Goal: Obtain resource: Download file/media

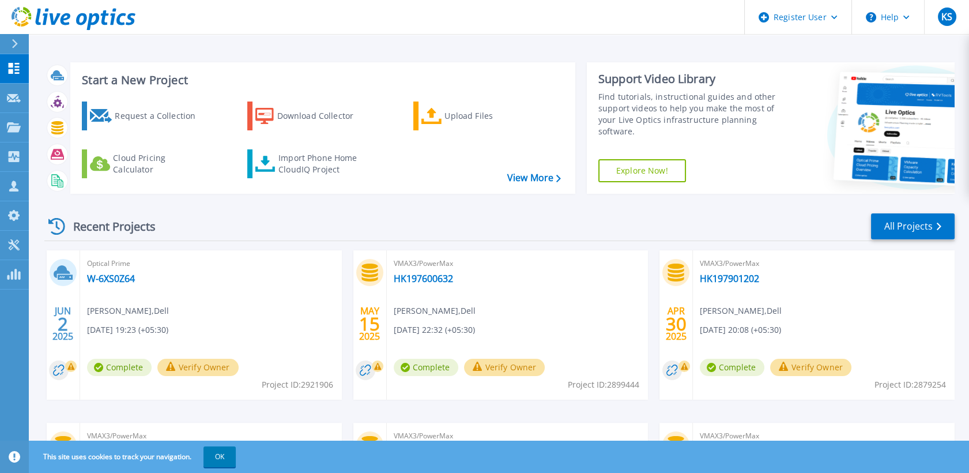
click at [9, 39] on button at bounding box center [14, 44] width 29 height 20
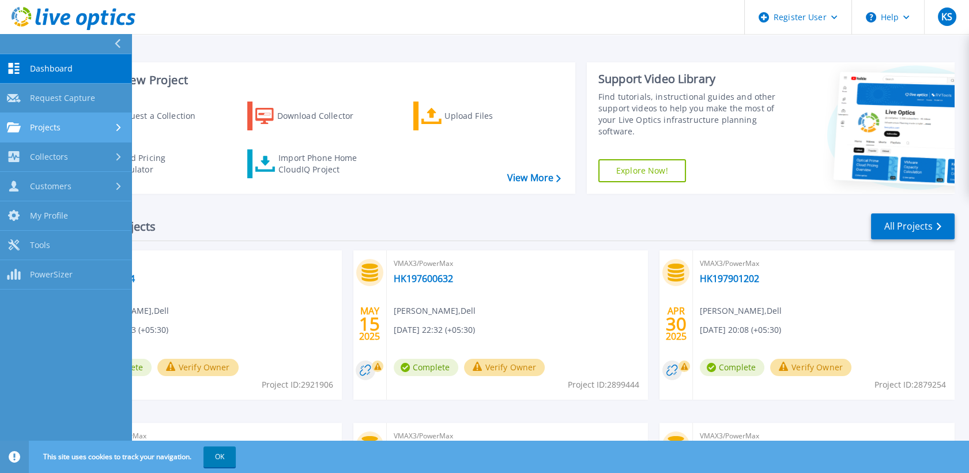
click at [88, 131] on div "Projects" at bounding box center [66, 127] width 118 height 10
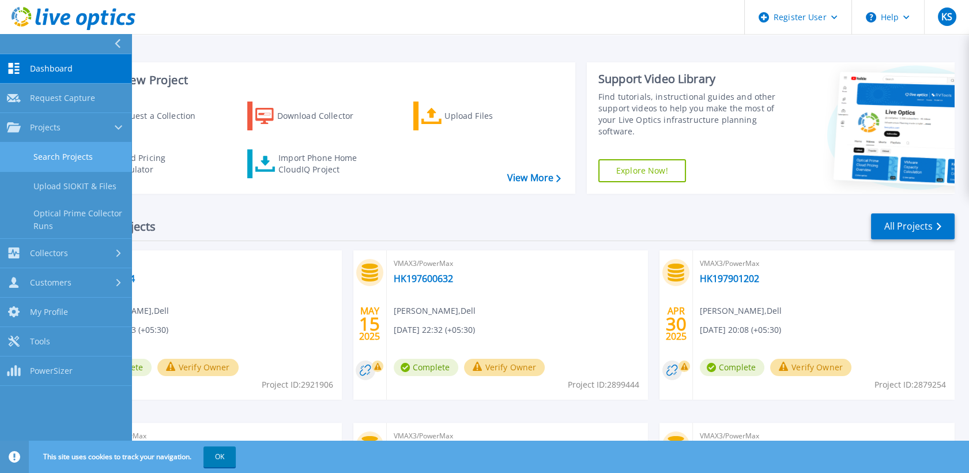
click at [88, 153] on link "Search Projects" at bounding box center [65, 156] width 131 height 29
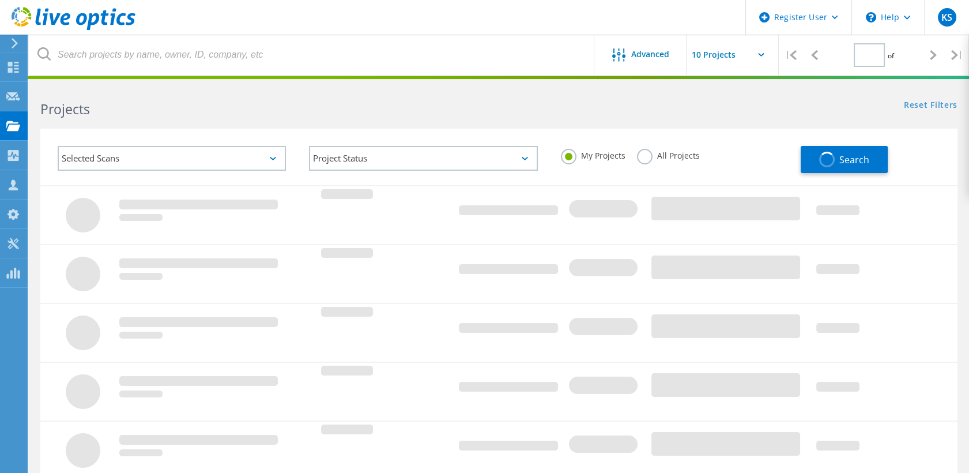
type input "1"
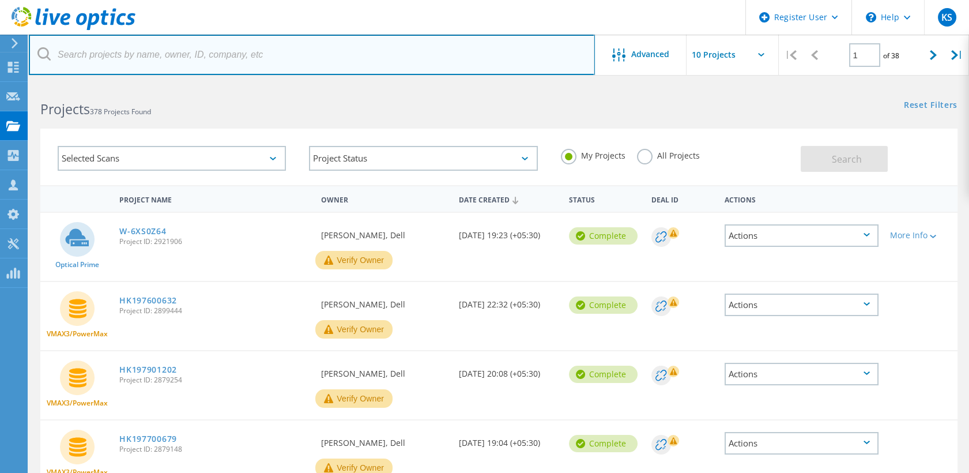
click at [250, 42] on input "text" at bounding box center [312, 55] width 566 height 40
paste input "2917485"
type input "2917485"
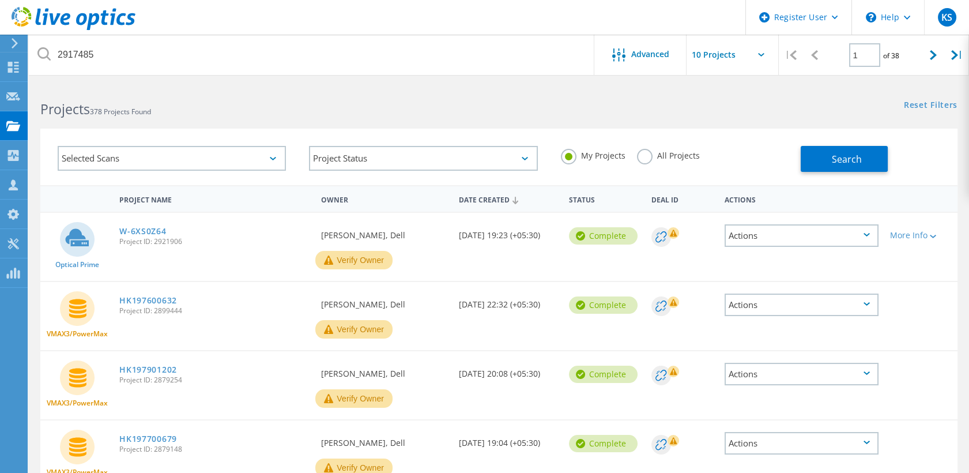
click at [639, 155] on label "All Projects" at bounding box center [668, 154] width 63 height 11
click at [0, 0] on input "All Projects" at bounding box center [0, 0] width 0 height 0
click at [838, 160] on span "Search" at bounding box center [847, 159] width 30 height 13
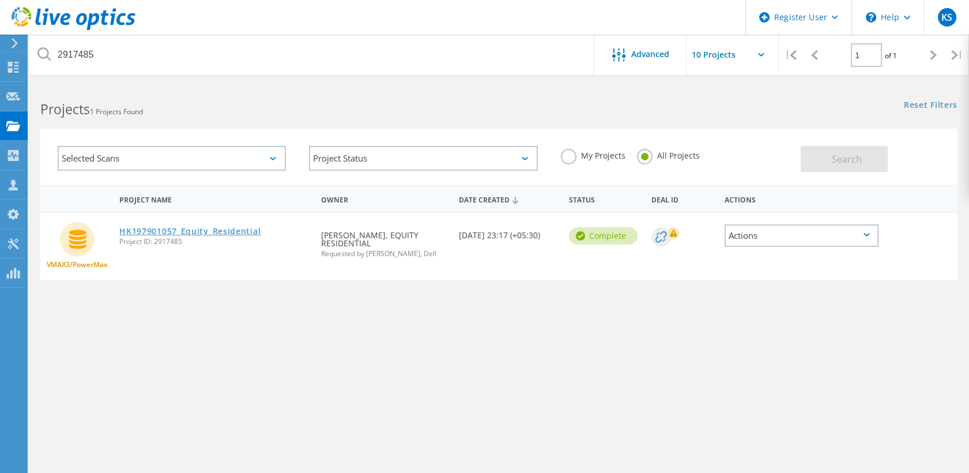
click at [203, 229] on link "HK197901057_Equity_Residential" at bounding box center [189, 231] width 141 height 8
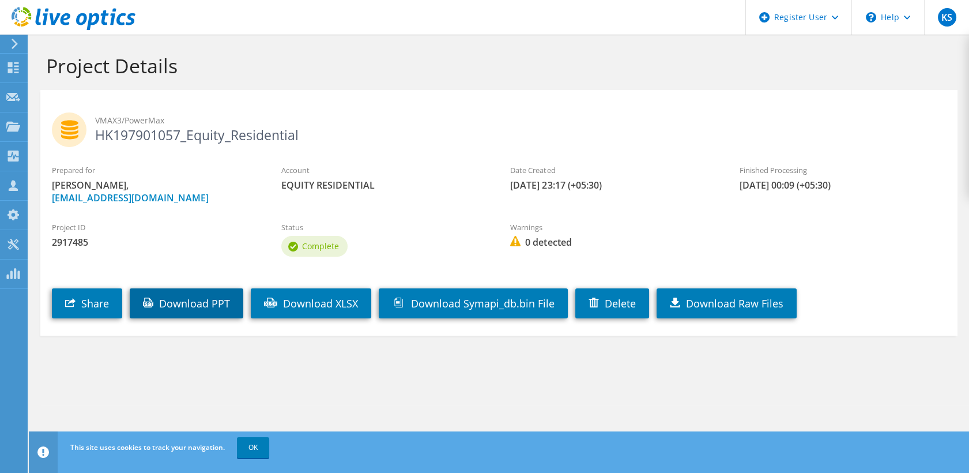
click at [191, 302] on link "Download PPT" at bounding box center [187, 303] width 114 height 30
